Goal: Transaction & Acquisition: Register for event/course

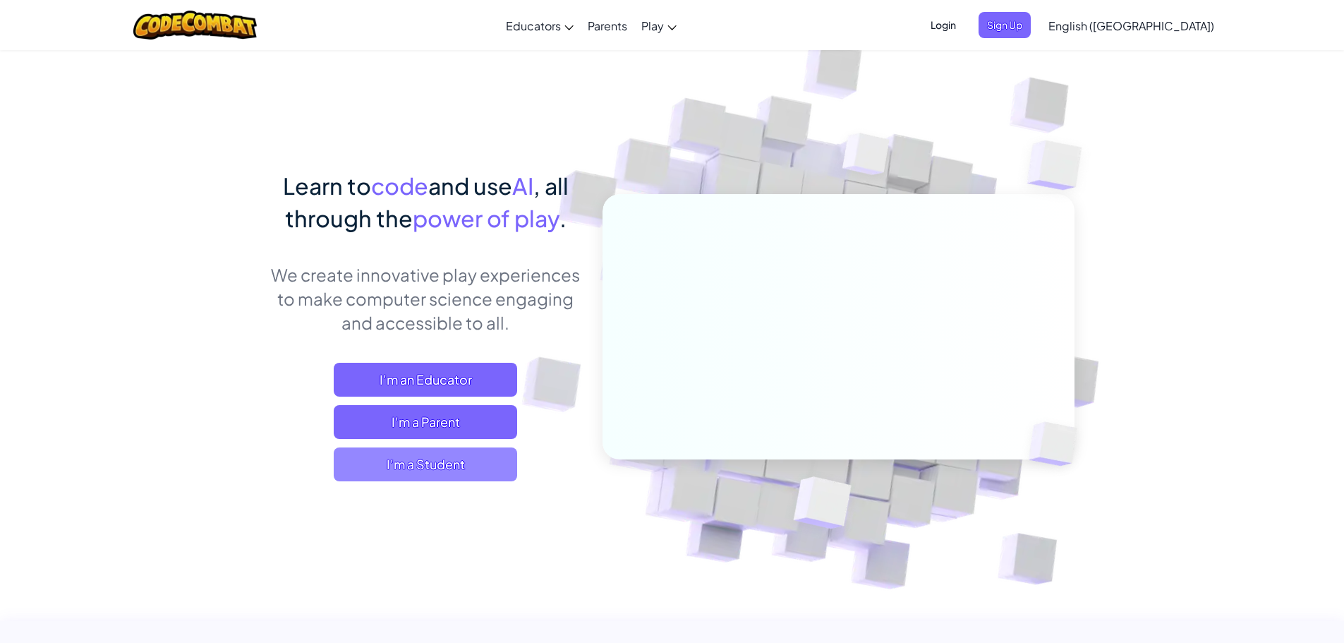
click at [479, 456] on span "I'm a Student" at bounding box center [425, 464] width 183 height 34
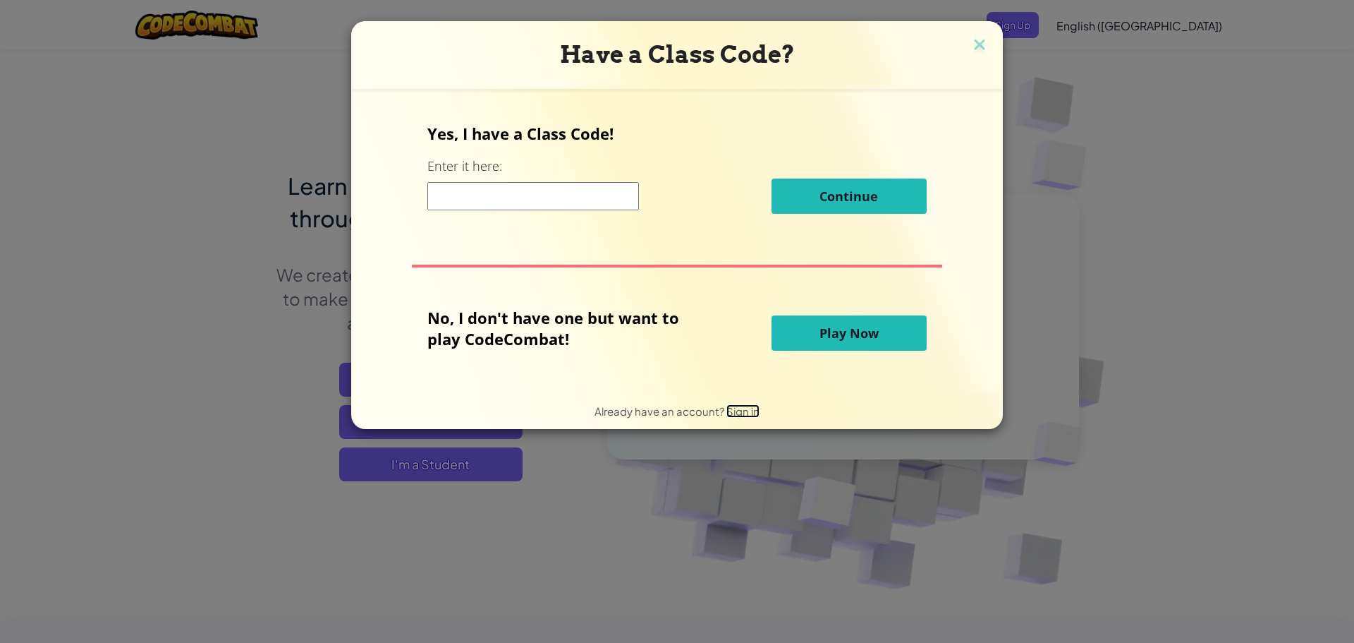
click at [743, 416] on span "Sign in" at bounding box center [743, 410] width 33 height 13
